Goal: Information Seeking & Learning: Learn about a topic

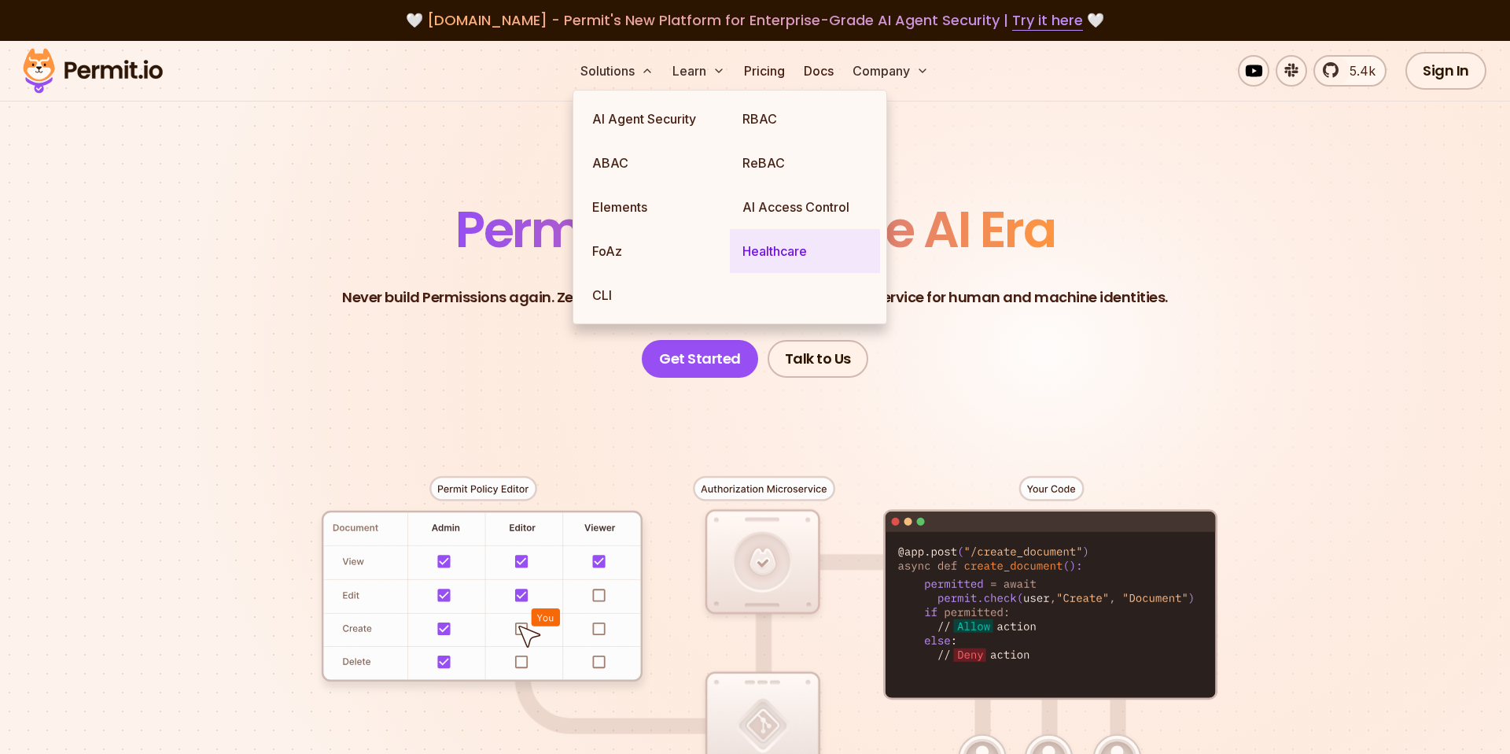
click at [792, 257] on link "Healthcare" at bounding box center [805, 251] width 150 height 44
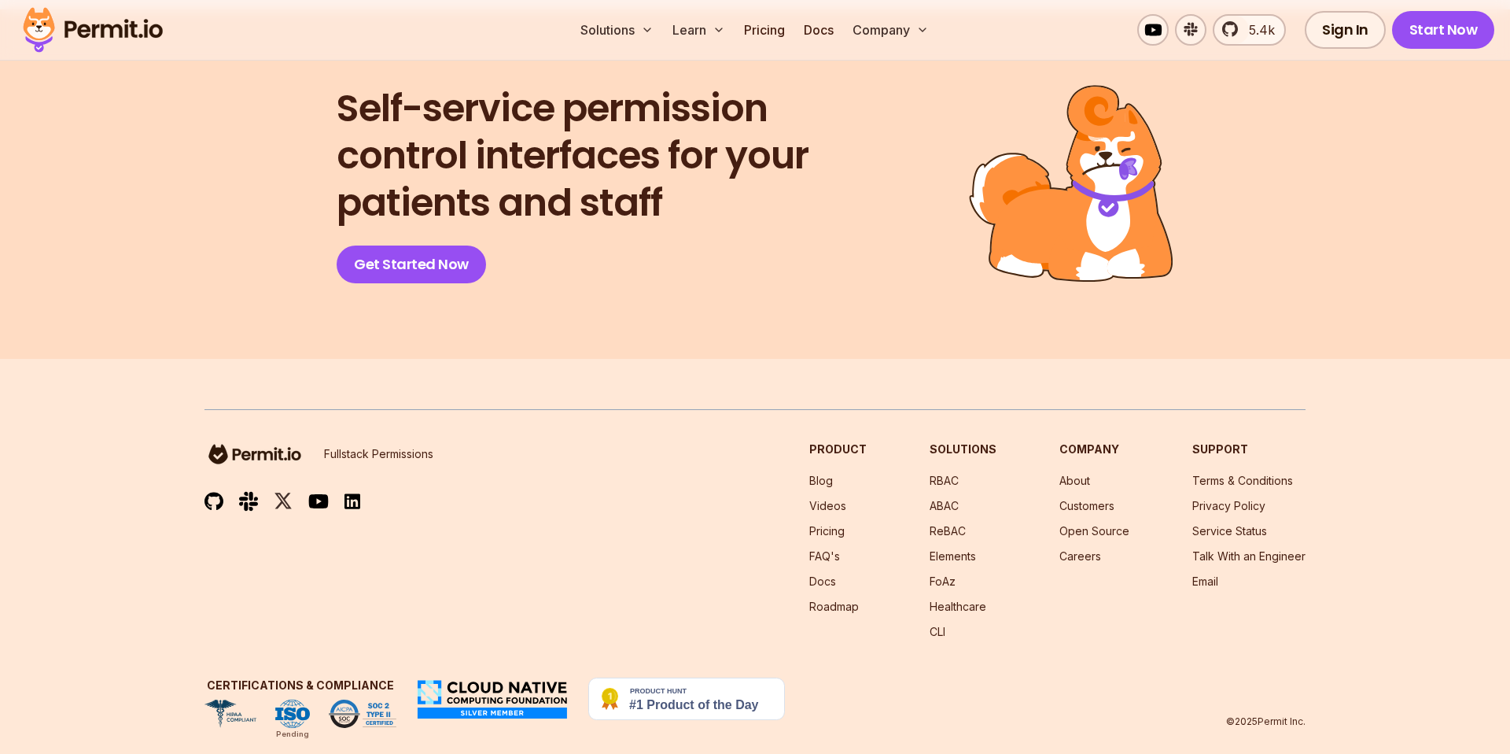
scroll to position [6457, 0]
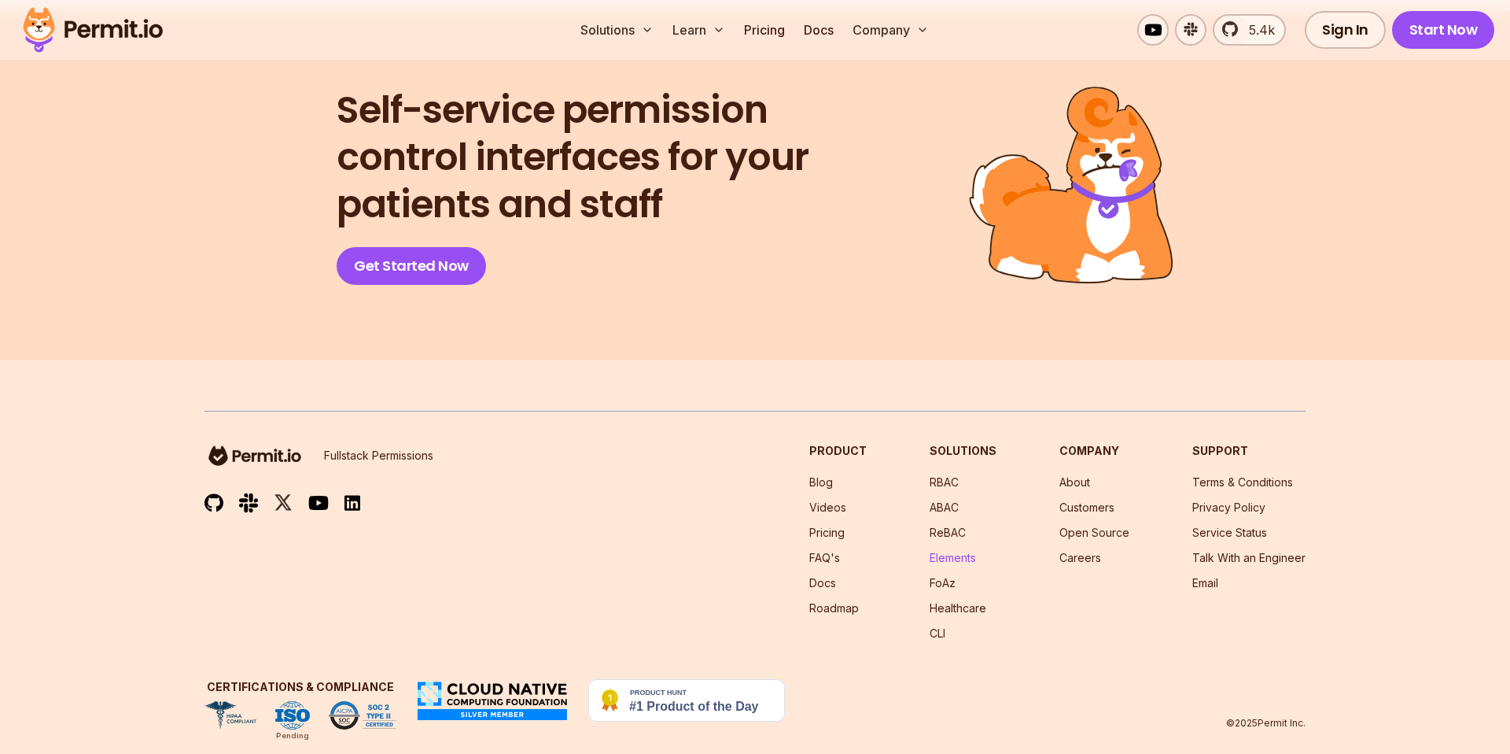
click at [962, 562] on link "Elements" at bounding box center [953, 557] width 46 height 13
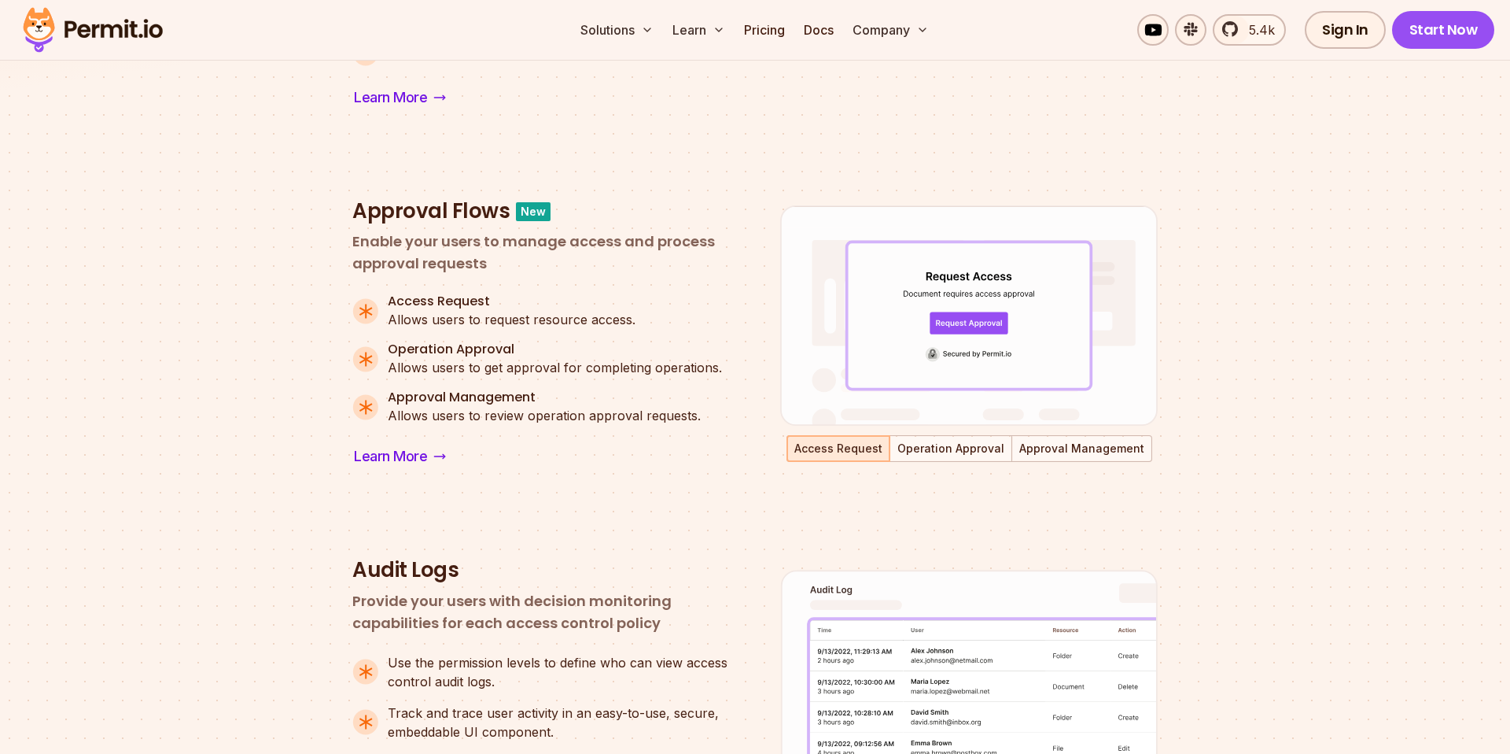
scroll to position [976, 0]
click at [946, 445] on button "Operation Approval" at bounding box center [951, 447] width 120 height 24
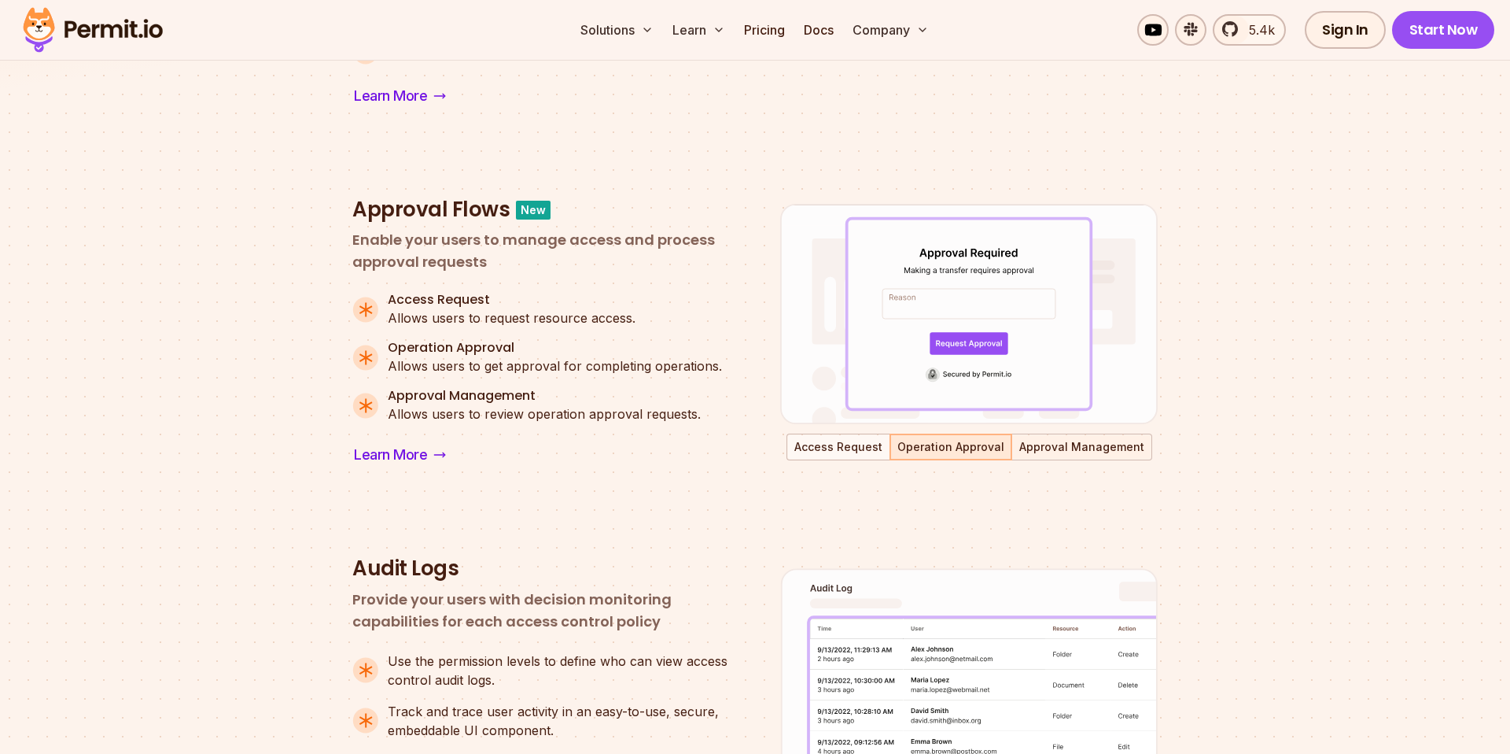
click at [1132, 440] on button "Approval Management" at bounding box center [1082, 447] width 138 height 24
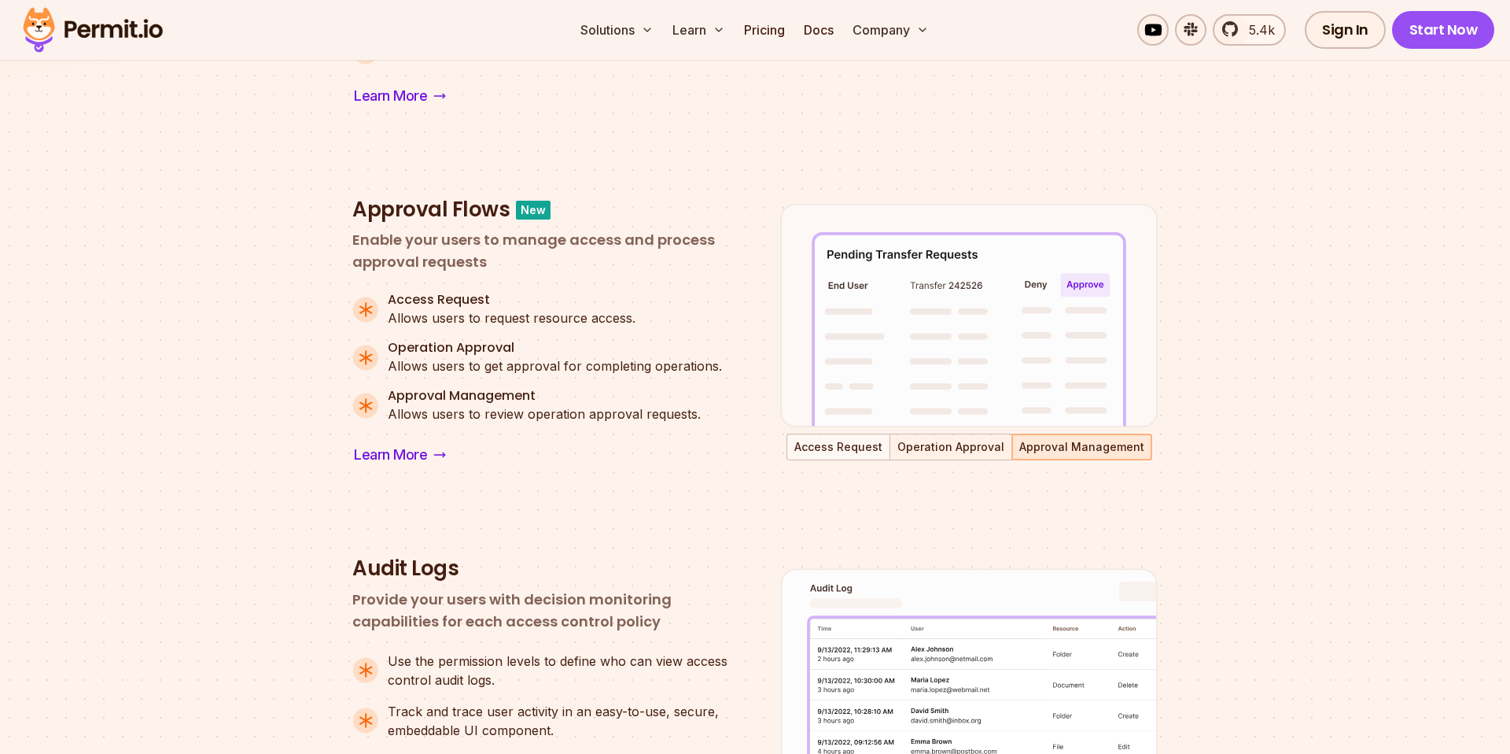
click at [968, 451] on button "Operation Approval" at bounding box center [951, 447] width 120 height 24
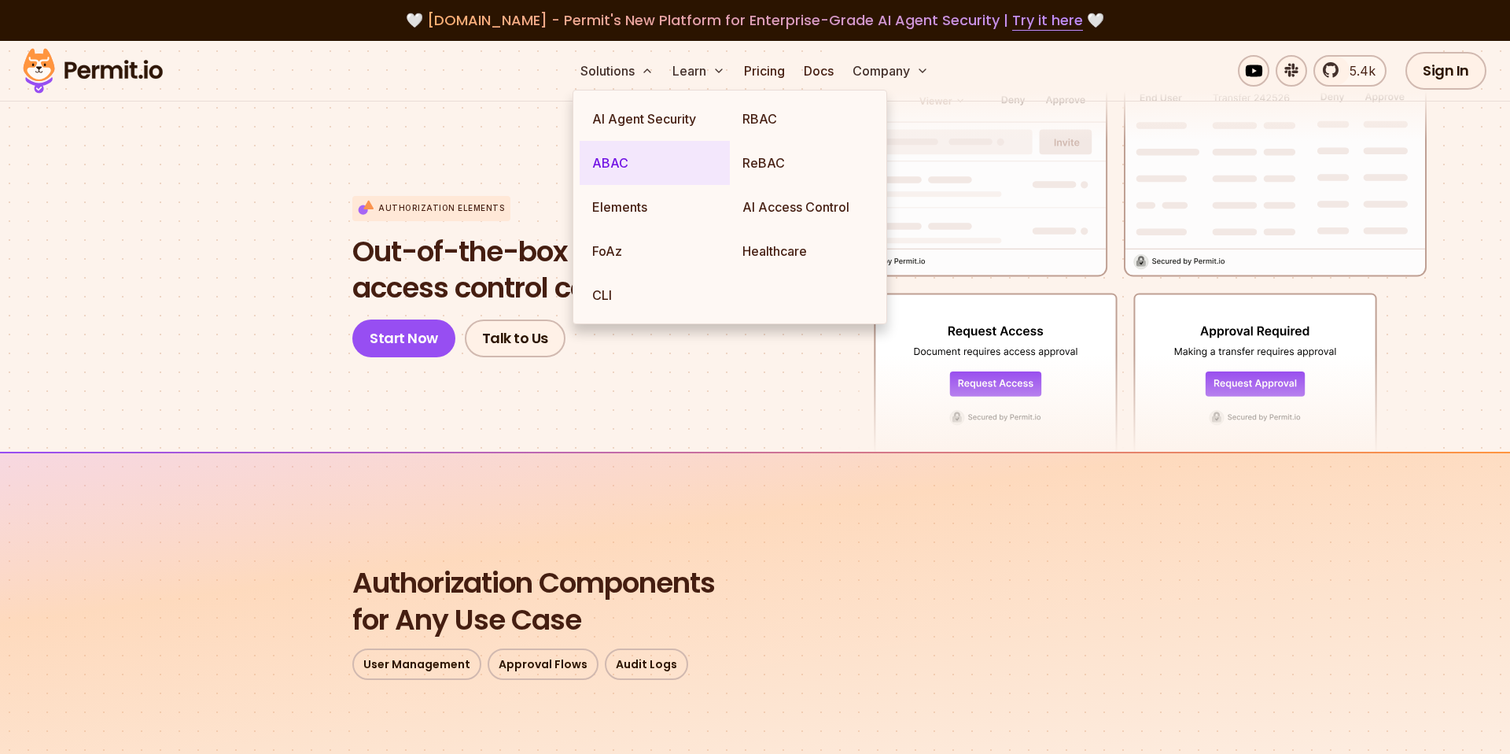
scroll to position [1, 0]
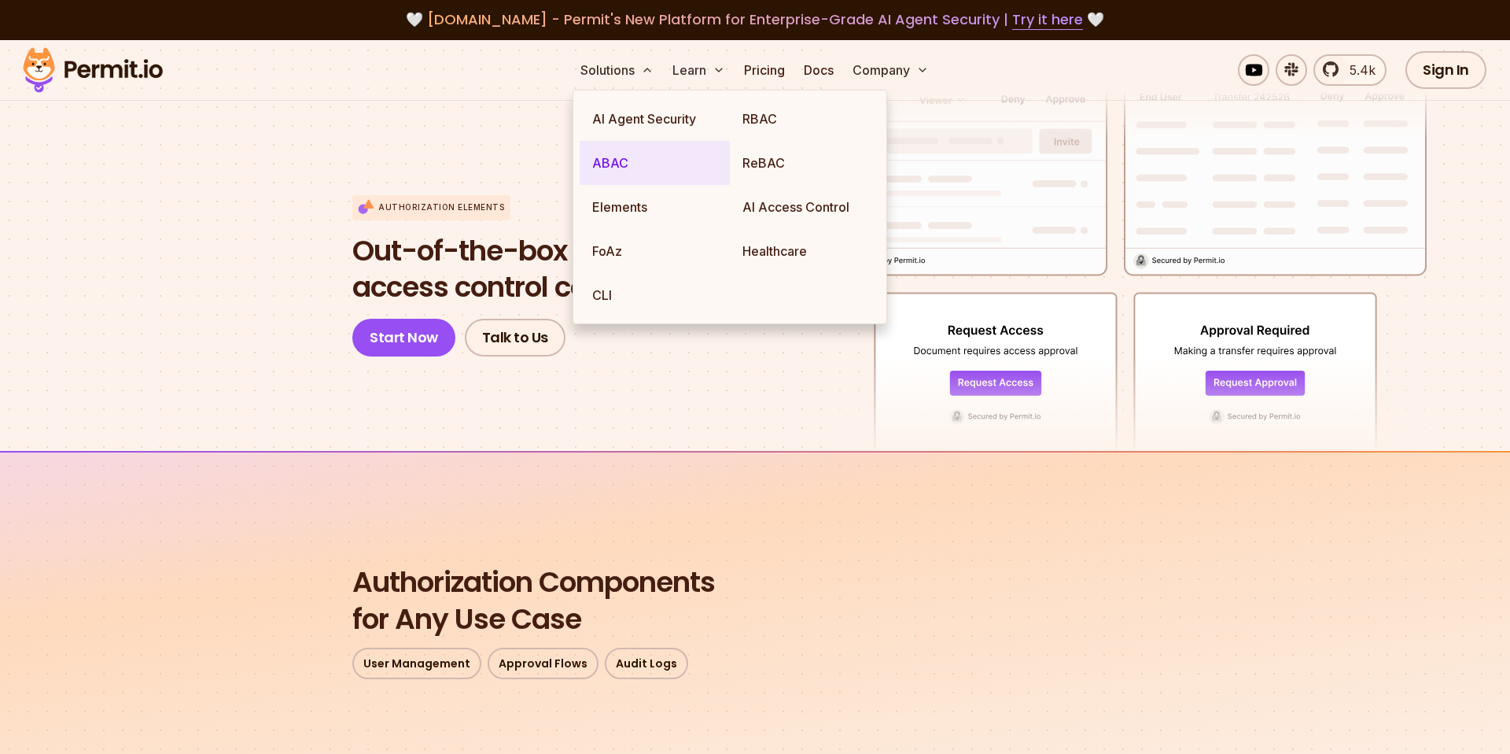
click at [625, 159] on link "ABAC" at bounding box center [655, 163] width 150 height 44
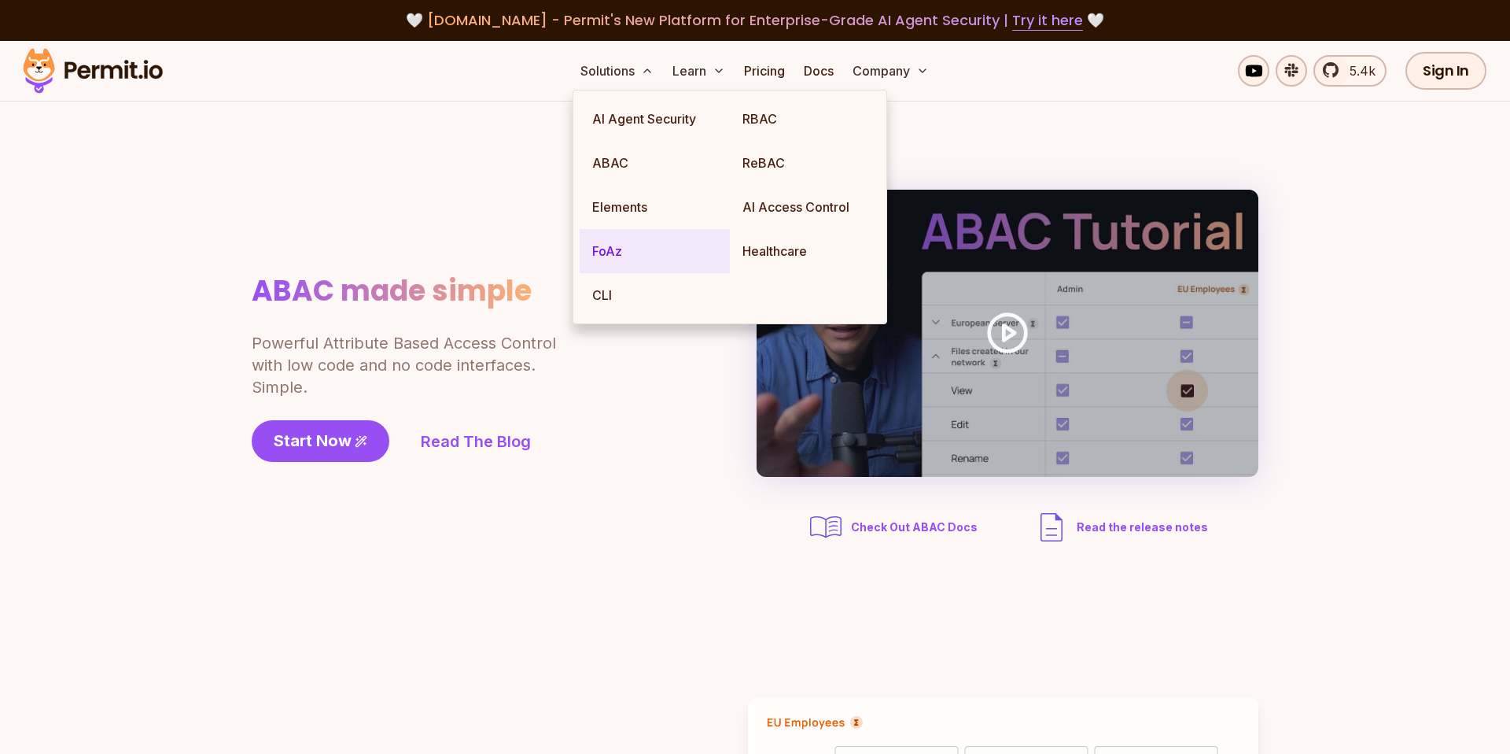
click at [621, 262] on link "FoAz" at bounding box center [655, 251] width 150 height 44
